Goal: Find contact information: Find contact information

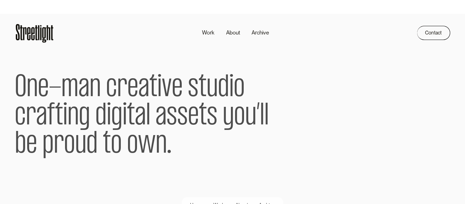
drag, startPoint x: 0, startPoint y: 0, endPoint x: 430, endPoint y: 28, distance: 431.0
click at [398, 47] on div "O n e - m a n c r e a t i v e s t u d i o c r a f t i n g d i g i t a l a s s e…" at bounding box center [232, 114] width 435 height 141
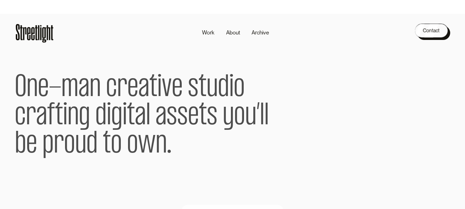
click at [432, 26] on link "Contact" at bounding box center [431, 30] width 33 height 14
drag, startPoint x: 386, startPoint y: 46, endPoint x: 379, endPoint y: 48, distance: 7.4
click at [385, 47] on div "O n e - m a n c r e a t i v e s t u d i o c r a f t i n g d i g i t a l a s s e…" at bounding box center [232, 114] width 435 height 141
drag, startPoint x: 246, startPoint y: 97, endPoint x: 288, endPoint y: 36, distance: 73.9
click at [247, 97] on p "O n e - m a n c r e a t i v e s t u d i o c r a f t i n g d i g i t a l a s s e…" at bounding box center [151, 116] width 272 height 96
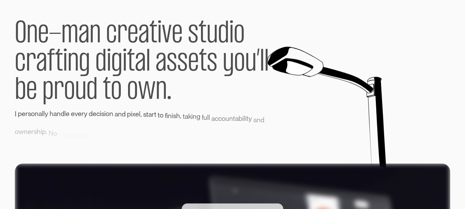
scroll to position [15, 0]
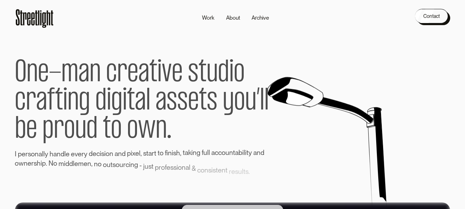
click at [444, 16] on link "Contact" at bounding box center [431, 16] width 33 height 14
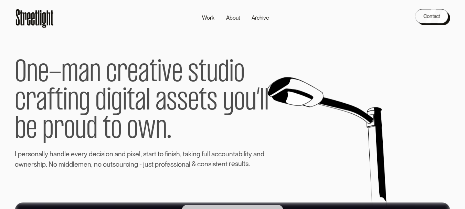
click at [275, 106] on p "O n e - m a n c r e a t i v e s t u d i o c r a f t i n g d i g i t a l a s s e…" at bounding box center [151, 101] width 272 height 96
drag, startPoint x: 262, startPoint y: 102, endPoint x: 260, endPoint y: 98, distance: 4.2
click at [260, 100] on span "l" at bounding box center [262, 101] width 4 height 28
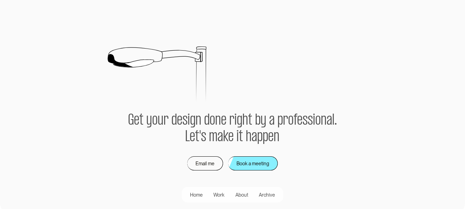
scroll to position [1435, 0]
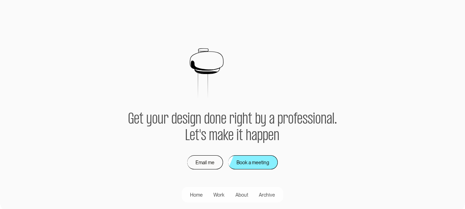
click at [3, 67] on div at bounding box center [232, 65] width 465 height 93
drag, startPoint x: 64, startPoint y: 85, endPoint x: 251, endPoint y: 6, distance: 202.9
click at [67, 84] on div at bounding box center [232, 65] width 465 height 93
